Goal: Transaction & Acquisition: Purchase product/service

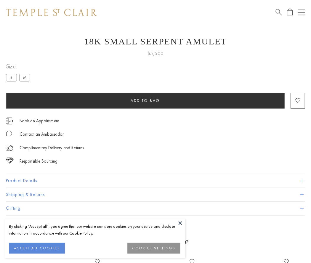
scroll to position [10, 0]
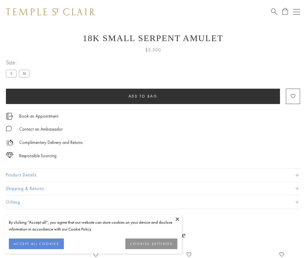
click at [143, 96] on span "Add to bag" at bounding box center [143, 96] width 29 height 5
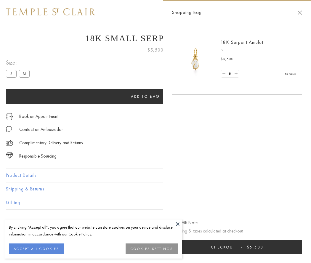
click at [235, 247] on span "Checkout" at bounding box center [223, 246] width 25 height 5
